Goal: Information Seeking & Learning: Learn about a topic

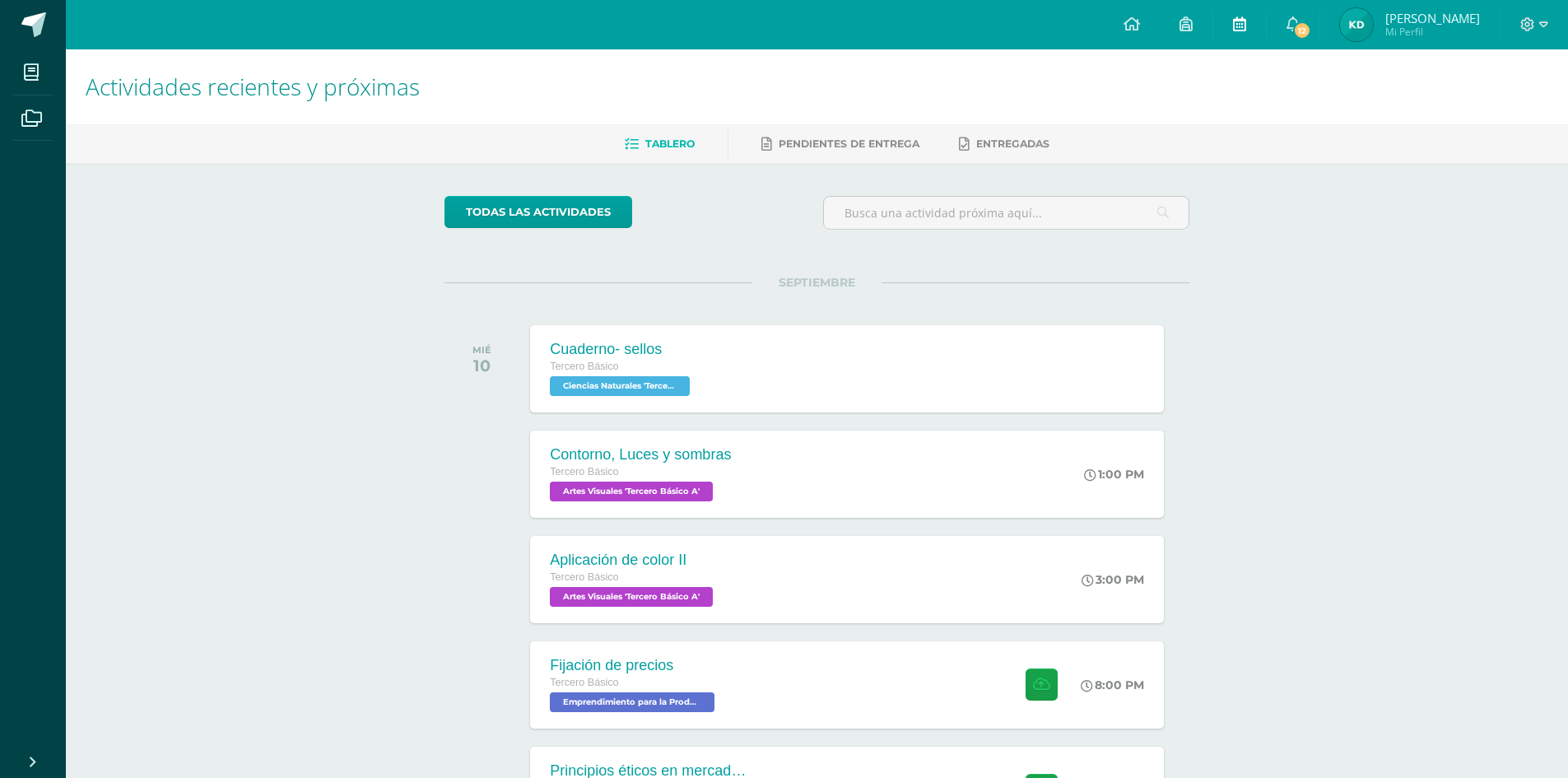
click at [1239, 32] on link at bounding box center [1240, 25] width 53 height 49
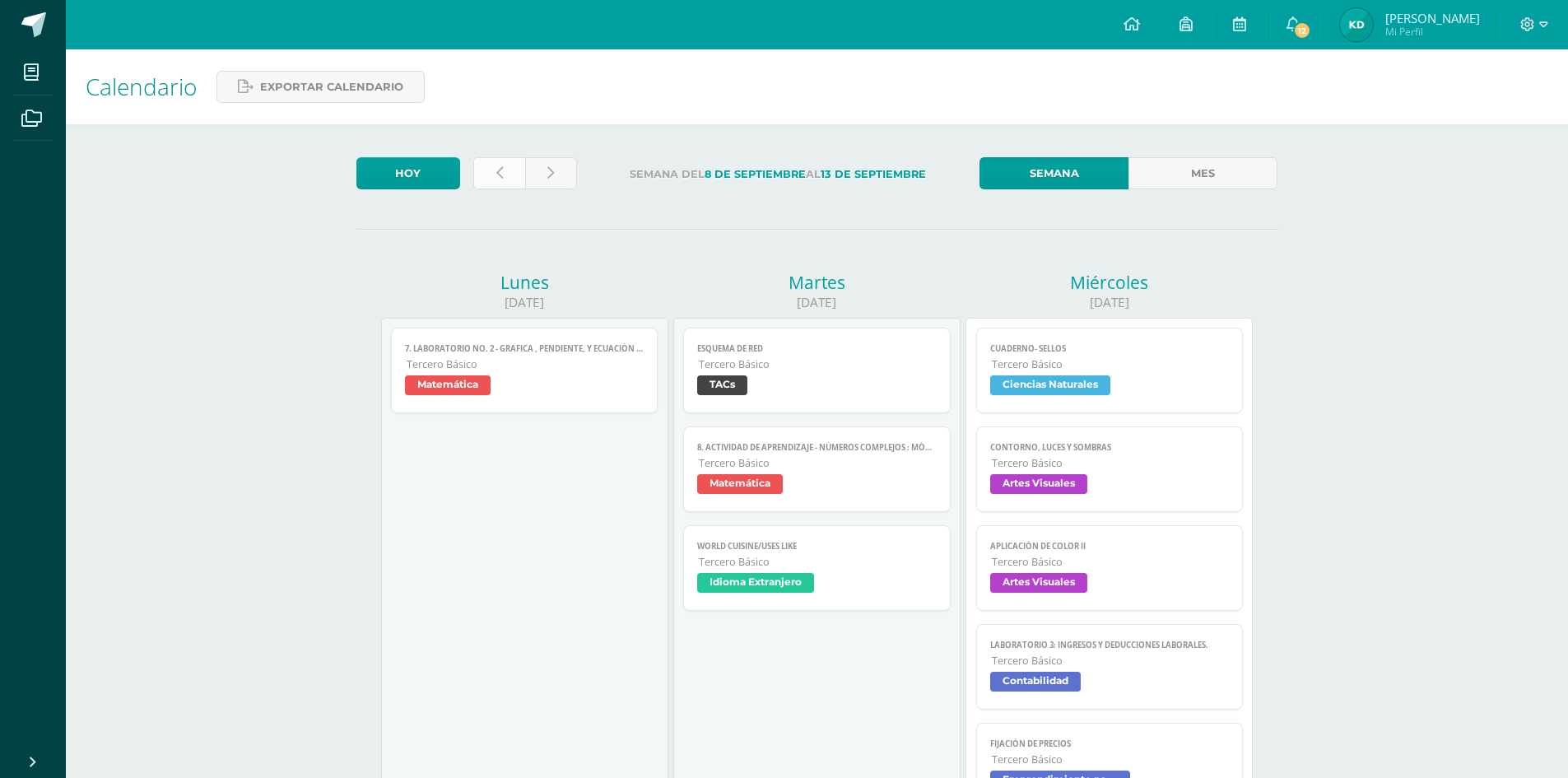
click at [488, 178] on link at bounding box center [499, 173] width 52 height 32
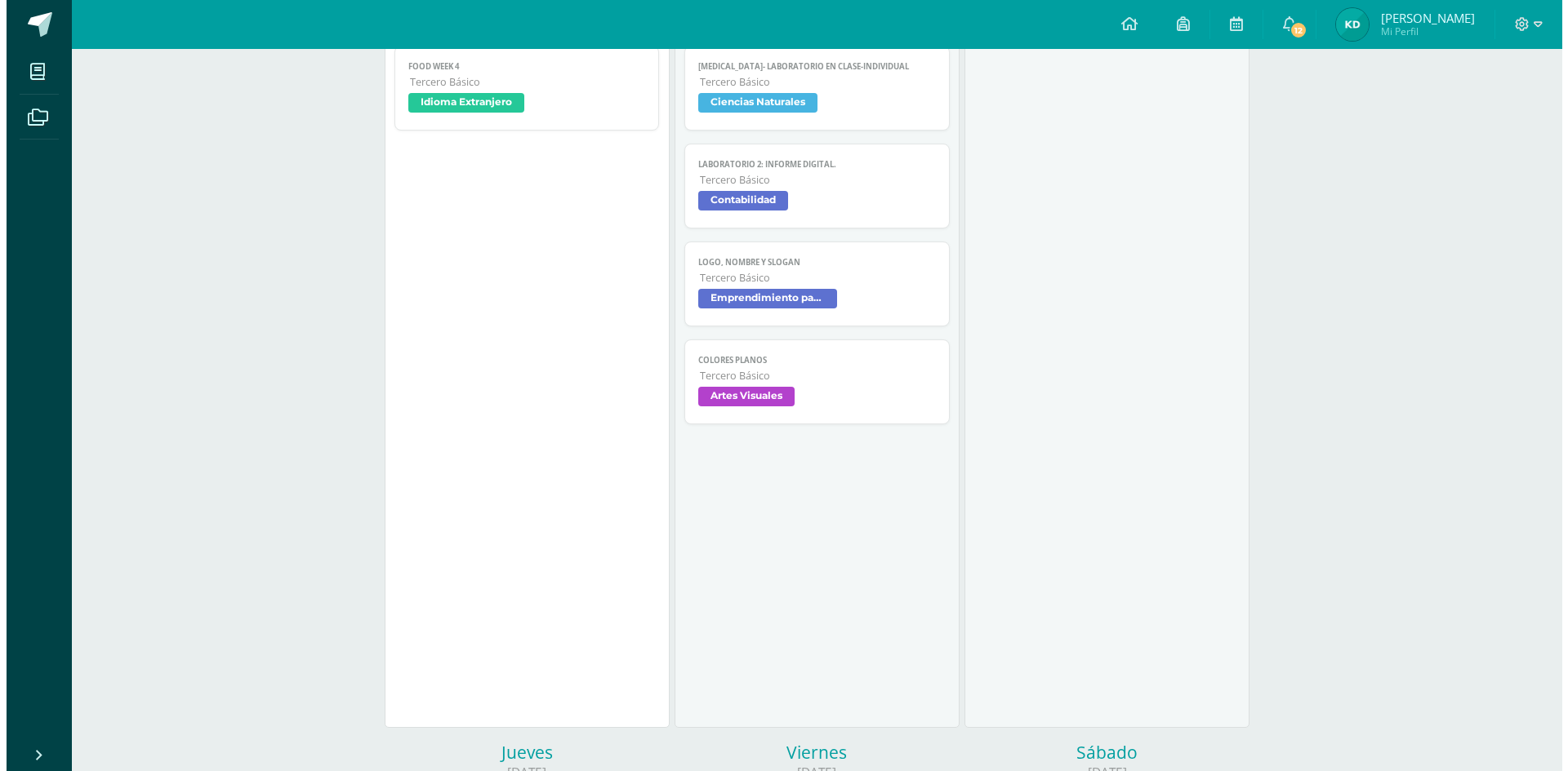
scroll to position [271, 0]
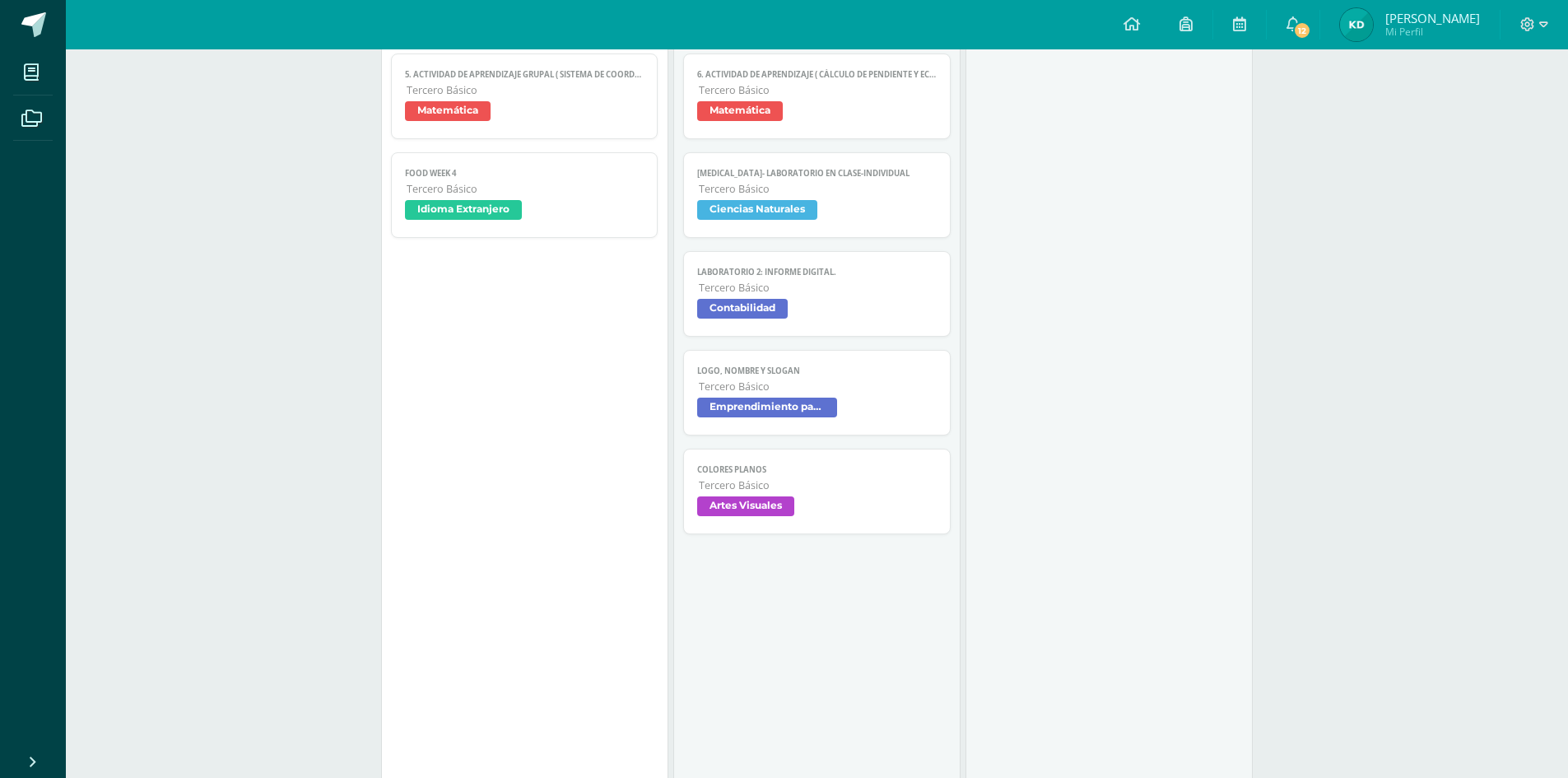
click at [774, 330] on link "LABORATORIO 2: Informe digital. Tercero Básico Contabilidad" at bounding box center [817, 294] width 267 height 86
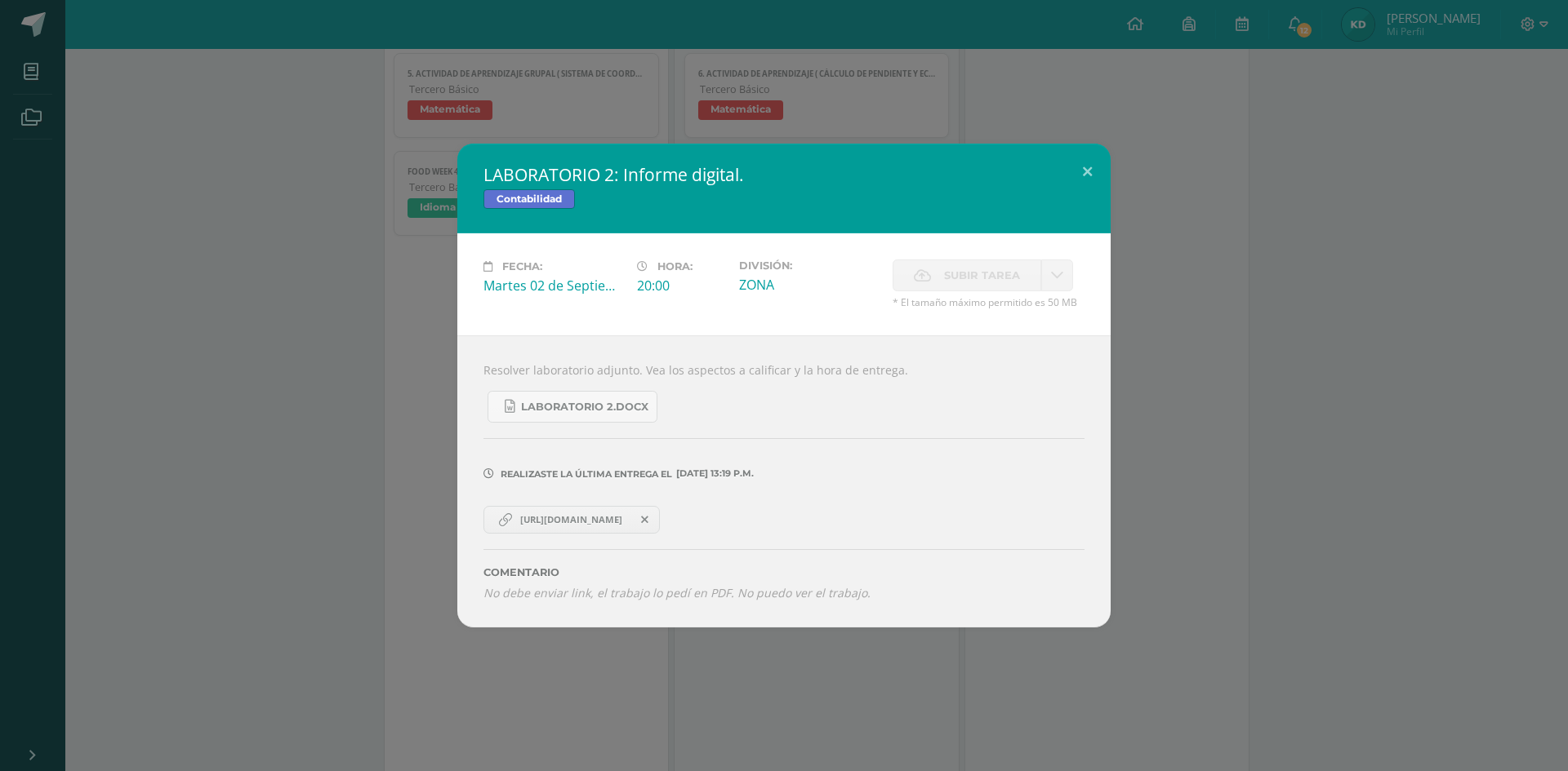
click at [619, 529] on link "[URL][DOMAIN_NAME]" at bounding box center [572, 519] width 177 height 28
